Goal: Information Seeking & Learning: Learn about a topic

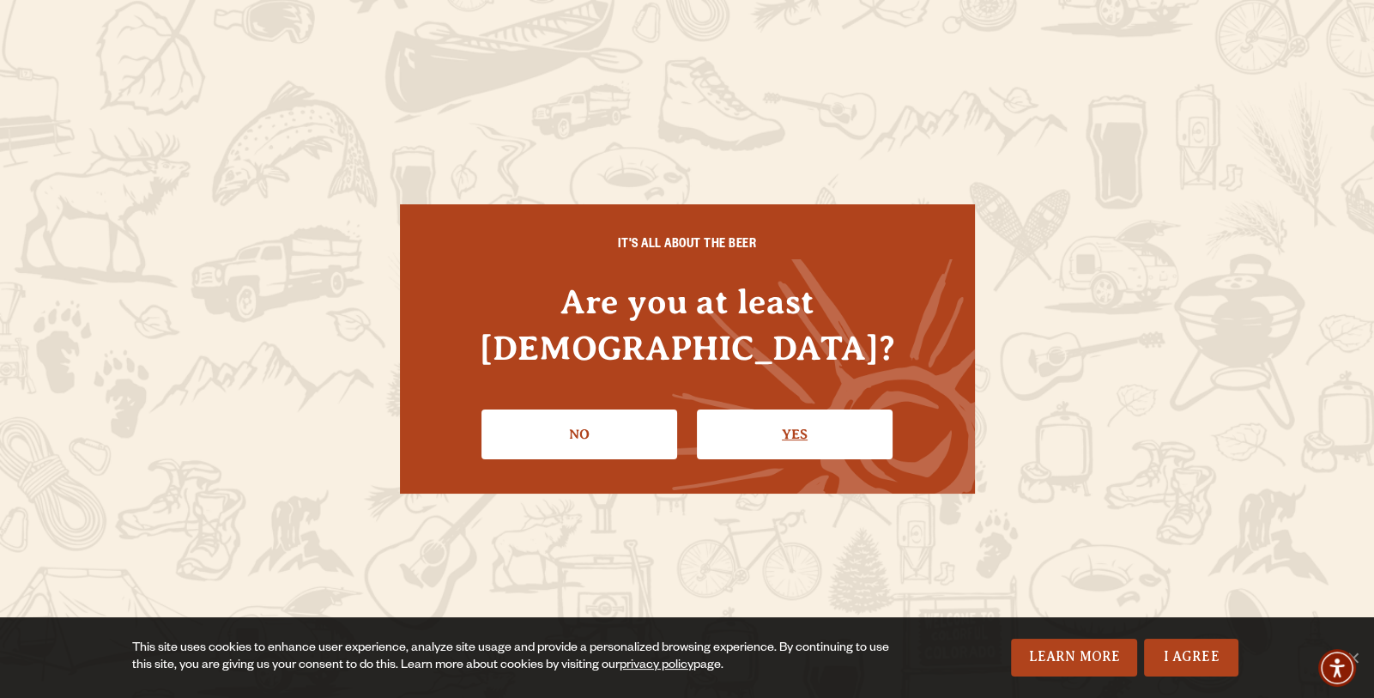
click at [792, 427] on link "Yes" at bounding box center [795, 434] width 196 height 50
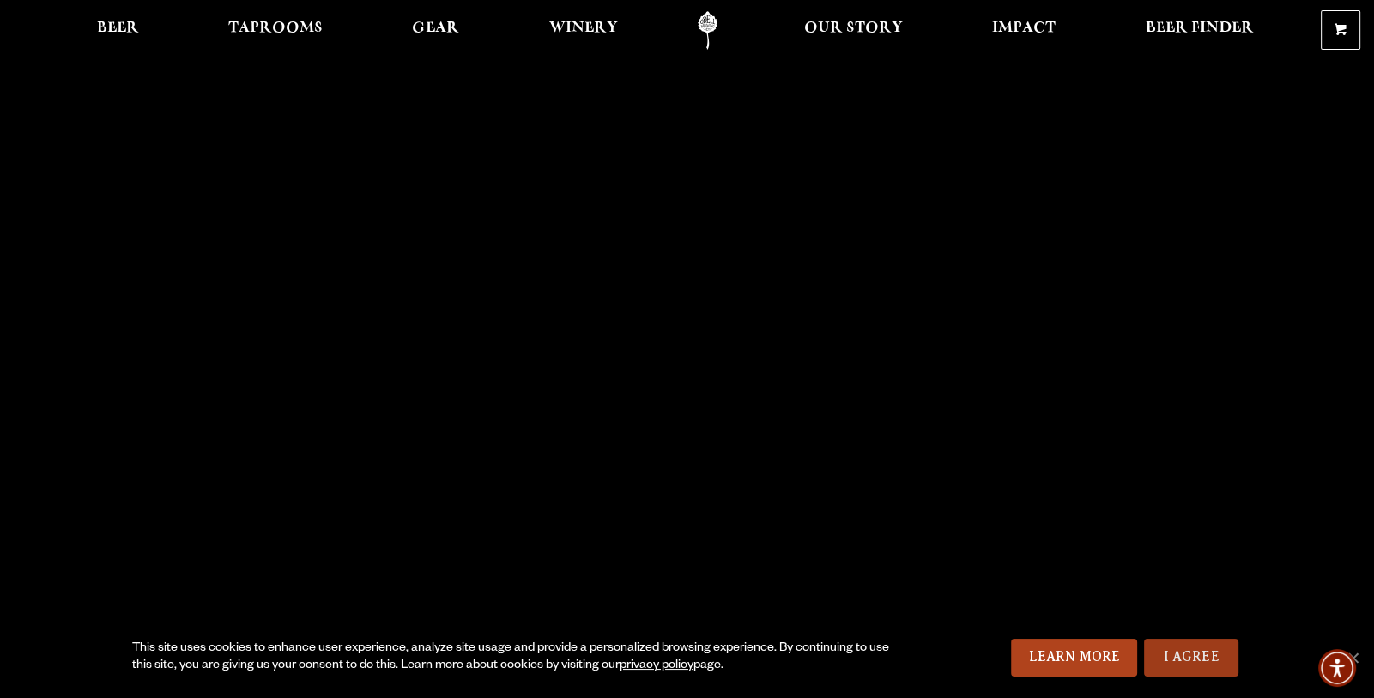
click at [1194, 646] on link "I Agree" at bounding box center [1191, 657] width 94 height 38
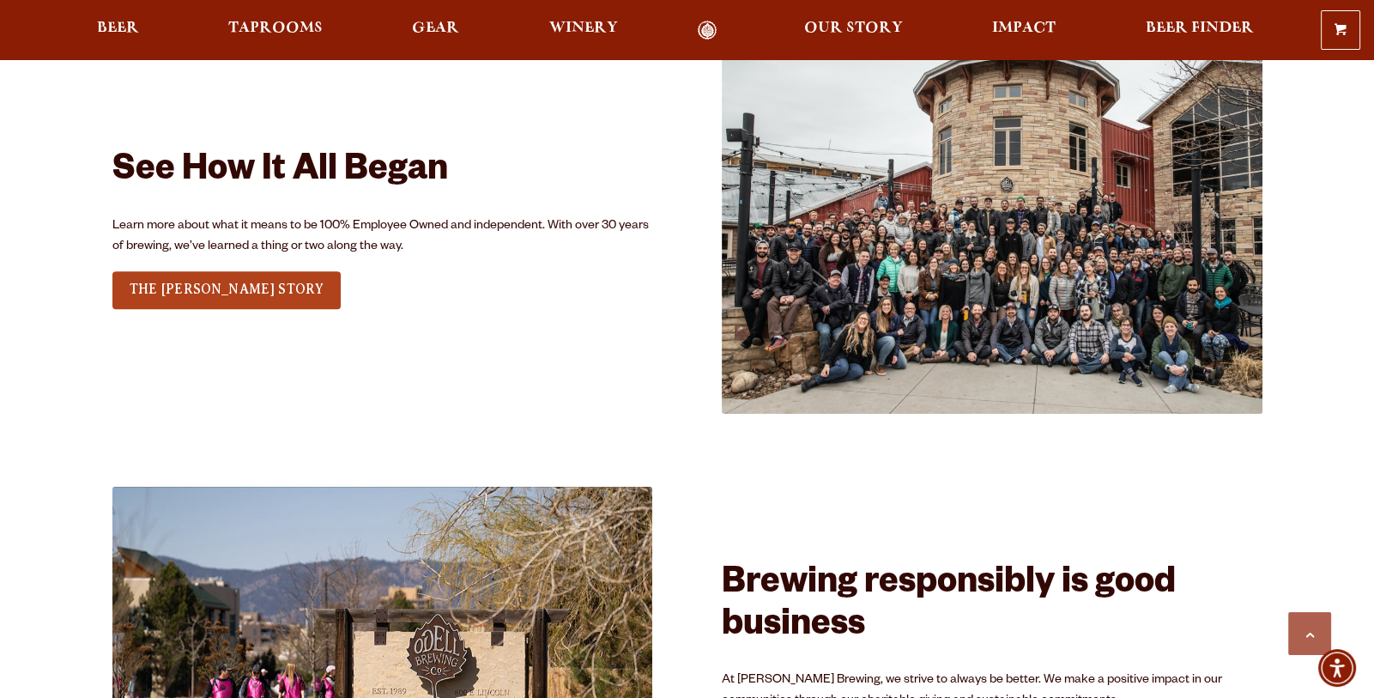
scroll to position [4976, 0]
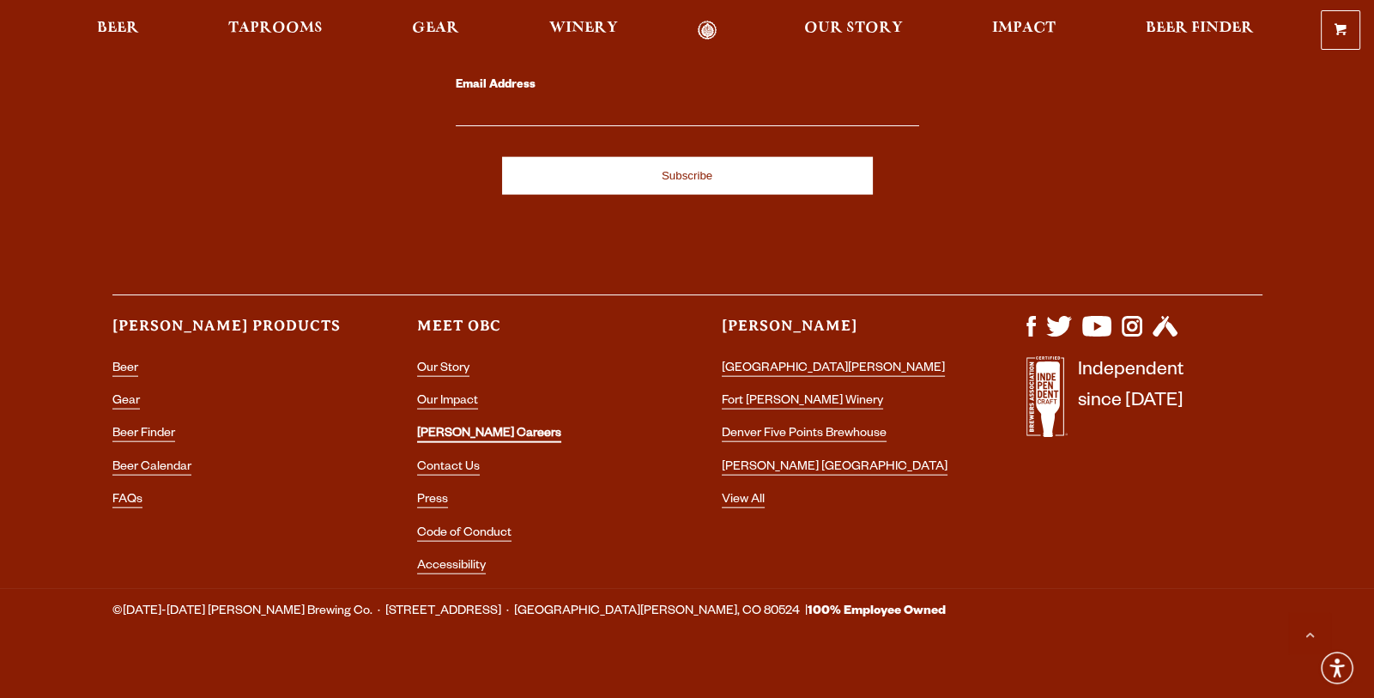
click at [459, 427] on link "[PERSON_NAME] Careers" at bounding box center [489, 434] width 144 height 15
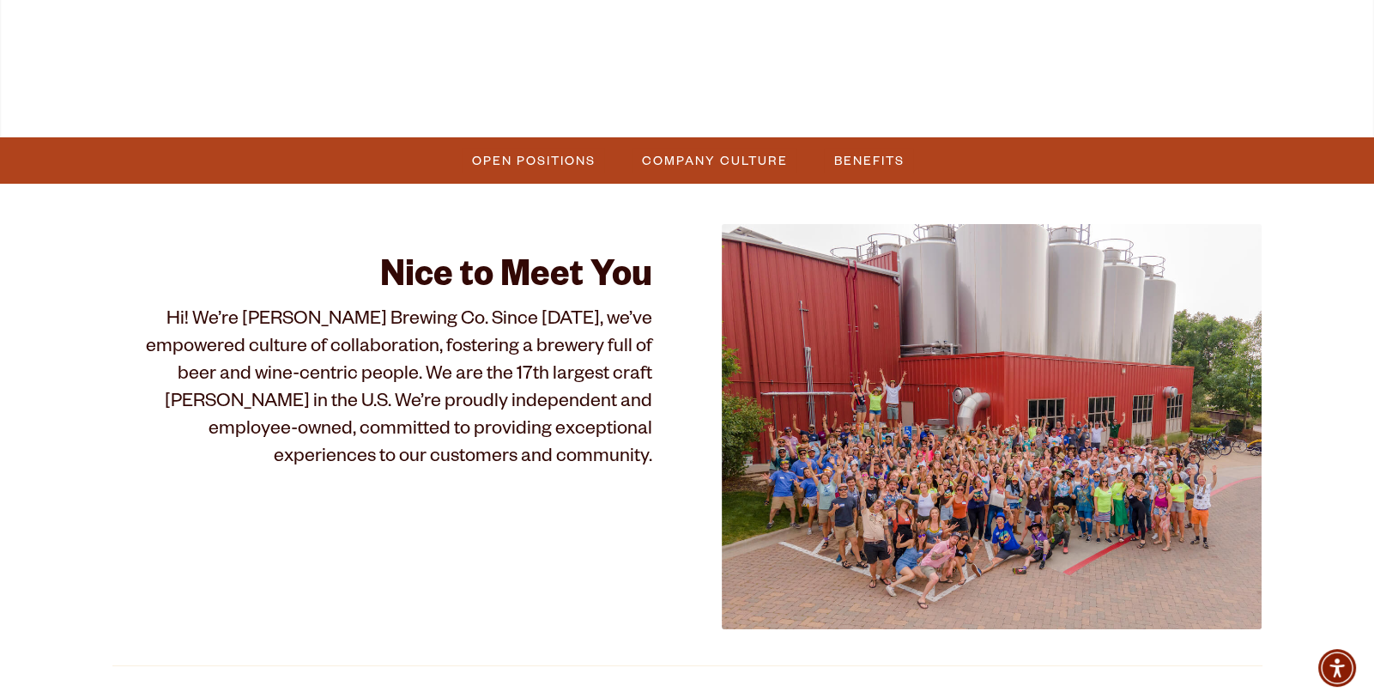
scroll to position [421, 0]
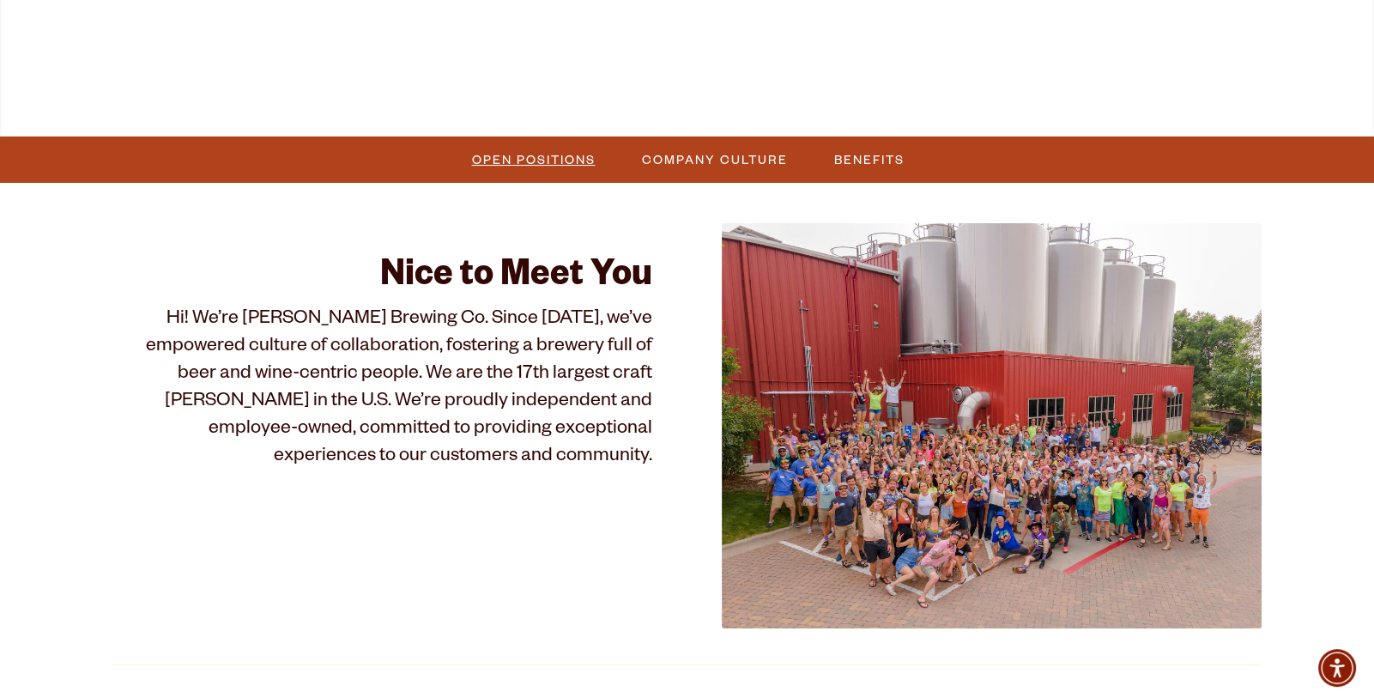
click at [551, 166] on span "Open Positions" at bounding box center [534, 159] width 124 height 25
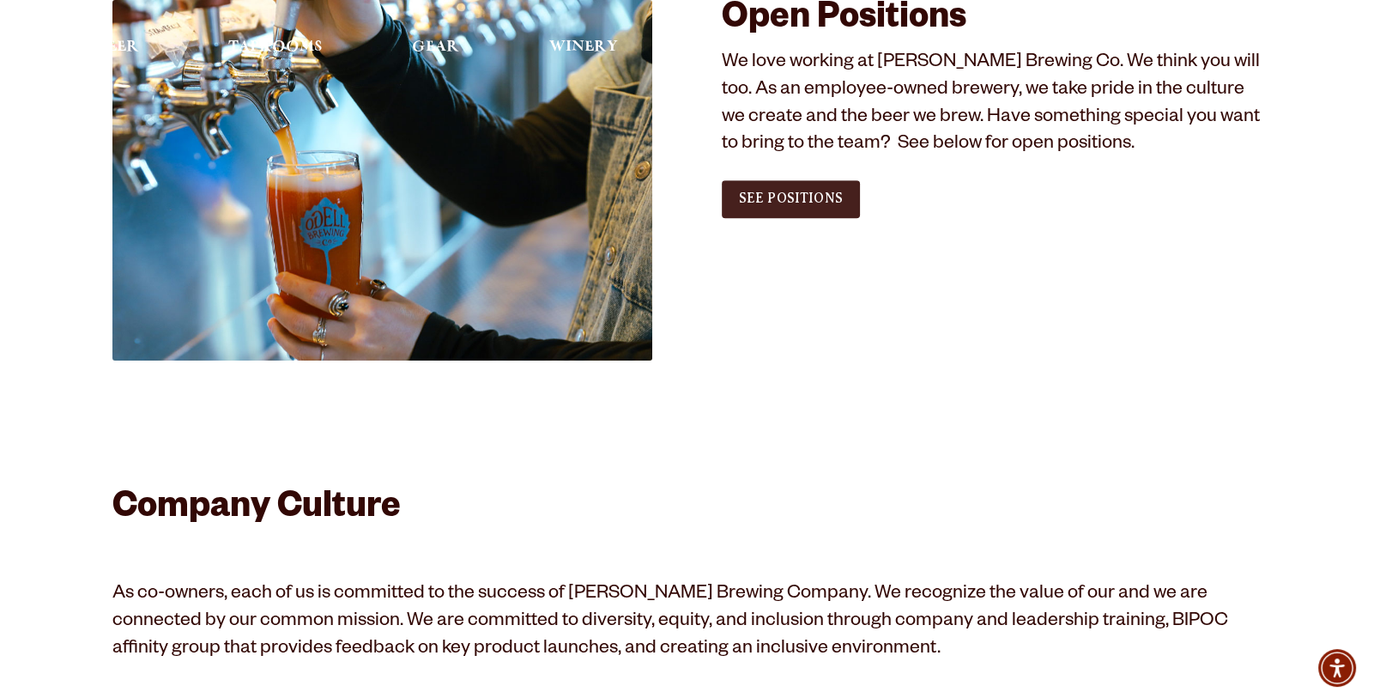
click at [754, 210] on link "See Positions" at bounding box center [791, 199] width 138 height 38
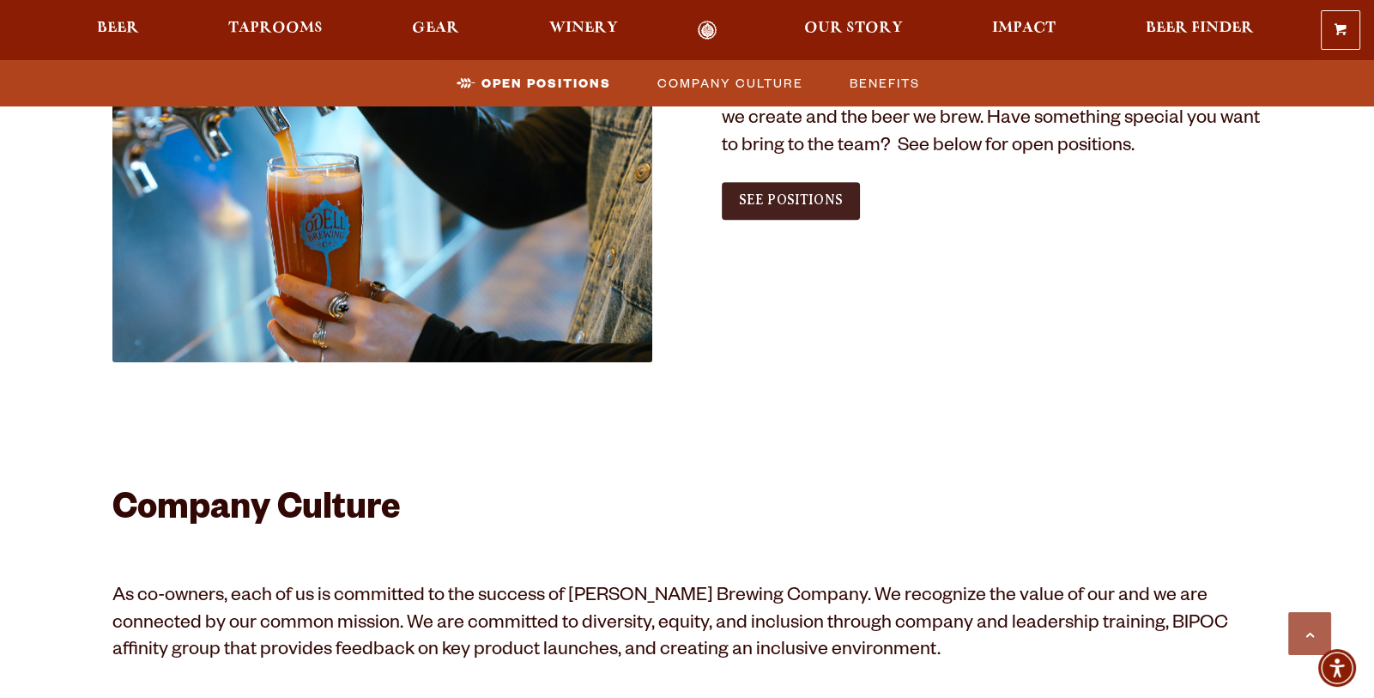
scroll to position [1044, 0]
